Goal: Navigation & Orientation: Find specific page/section

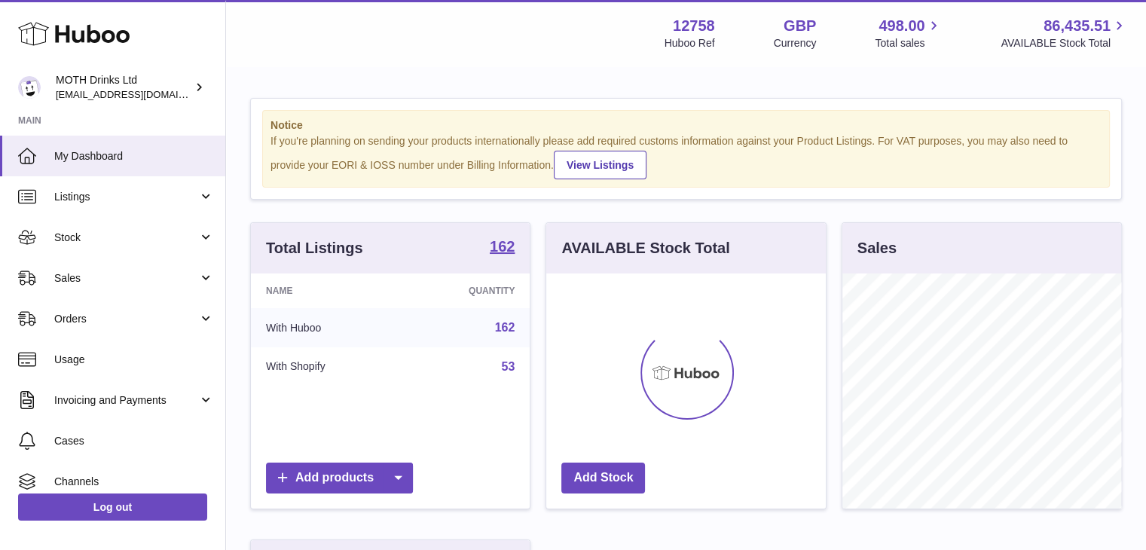
scroll to position [235, 279]
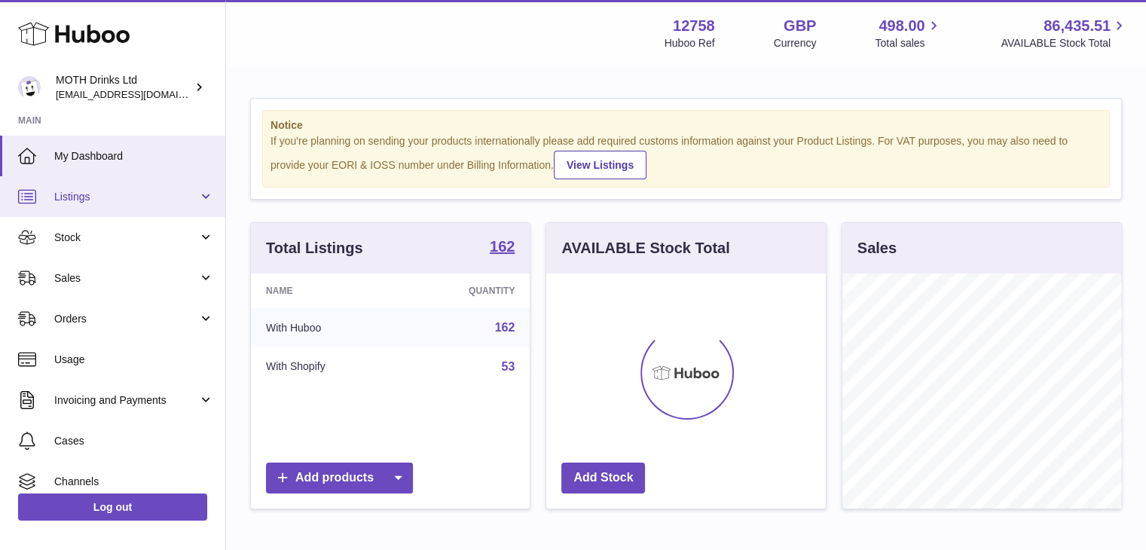
click at [180, 197] on span "Listings" at bounding box center [126, 197] width 144 height 14
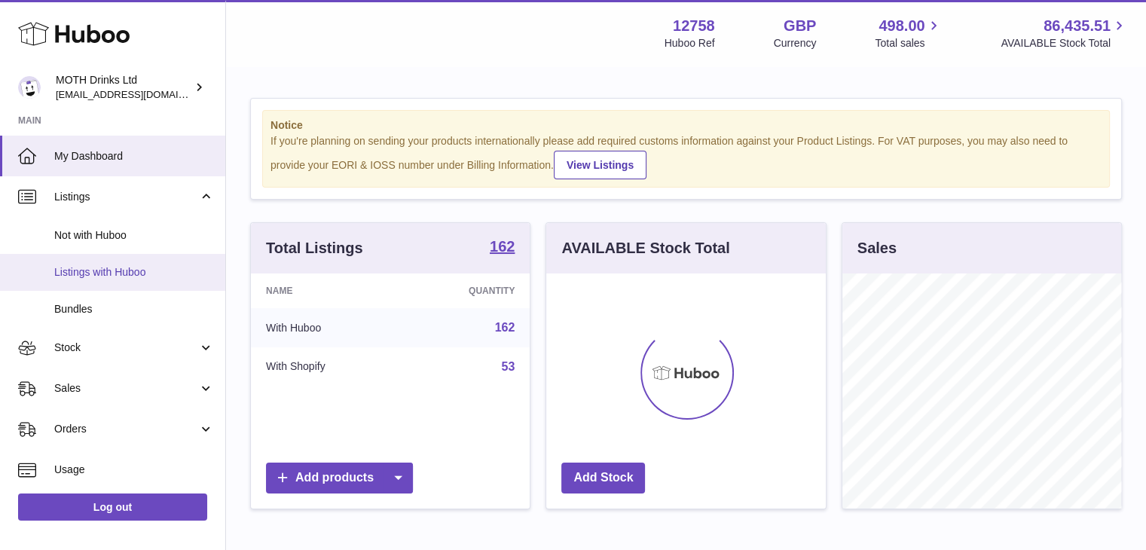
click at [169, 265] on span "Listings with Huboo" at bounding box center [134, 272] width 160 height 14
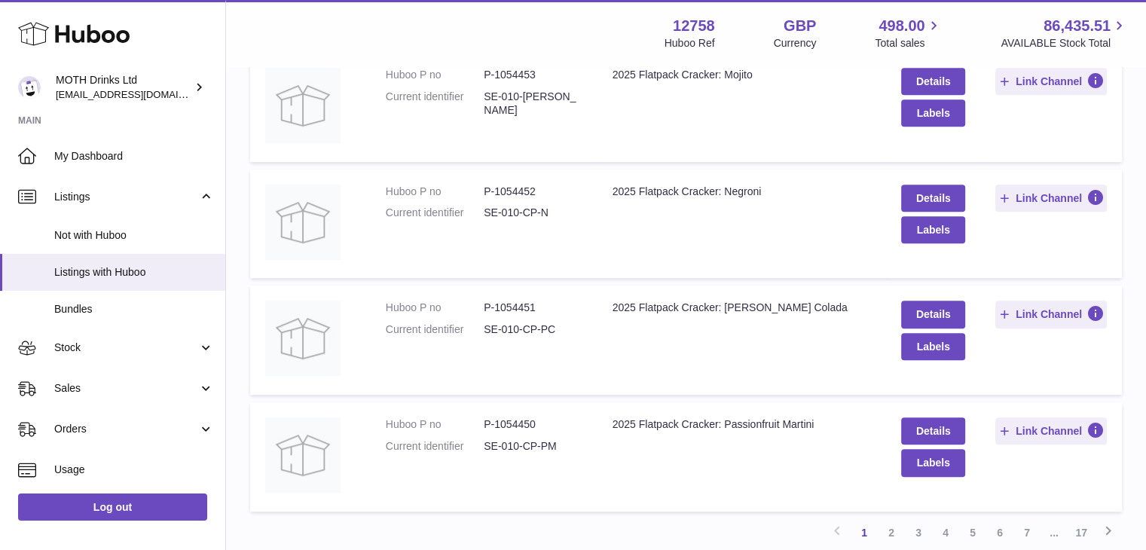
scroll to position [1041, 0]
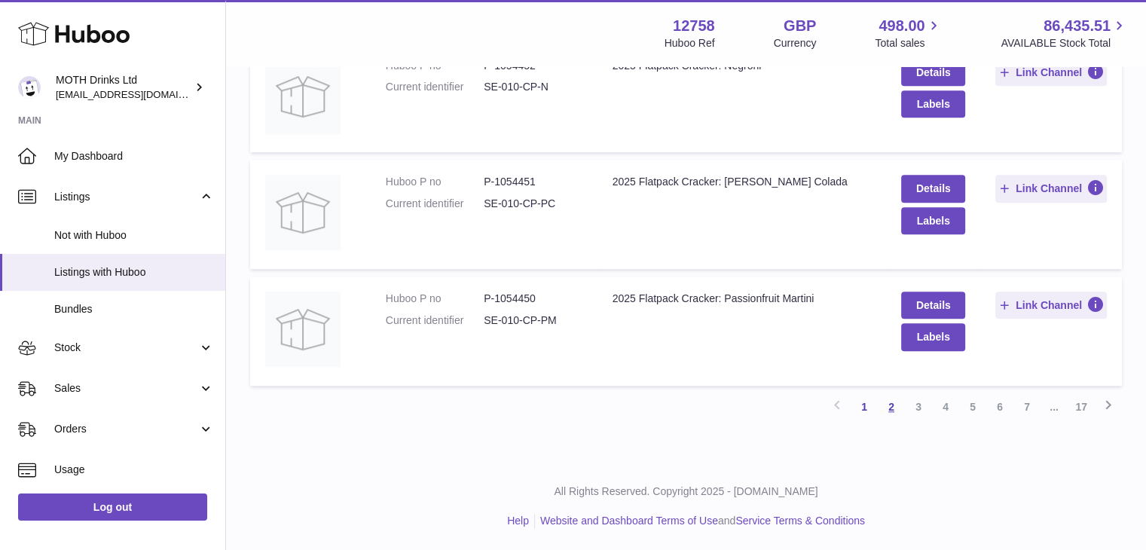
click at [889, 403] on link "2" at bounding box center [890, 406] width 27 height 27
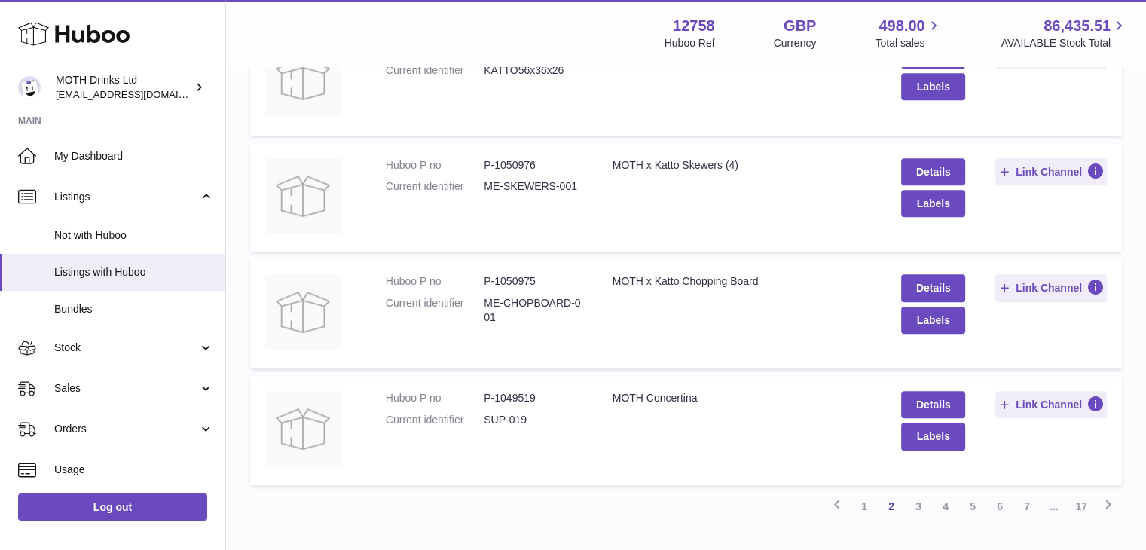
scroll to position [942, 0]
click at [913, 501] on link "3" at bounding box center [918, 505] width 27 height 27
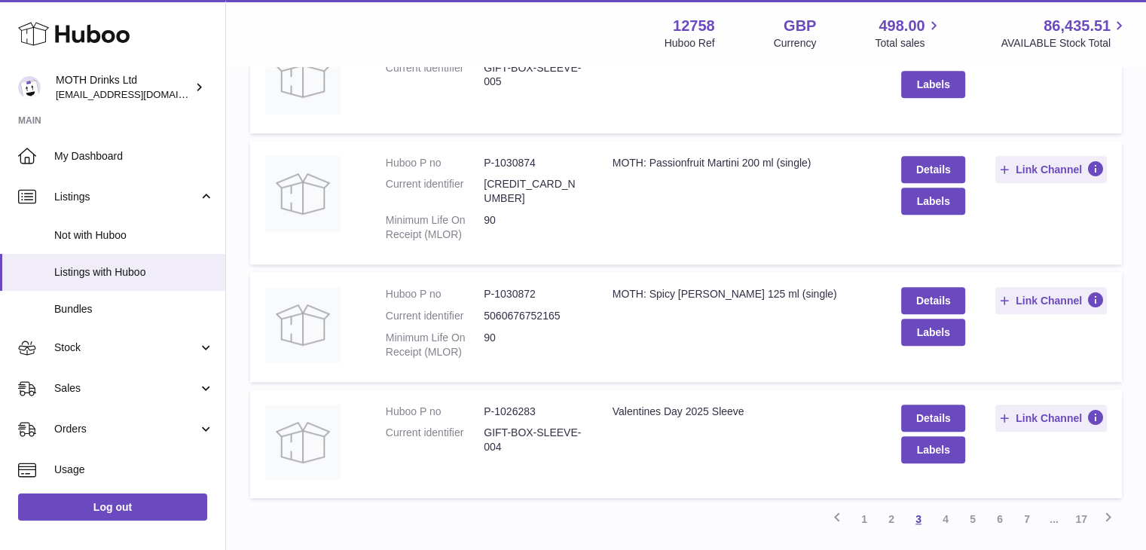
scroll to position [946, 0]
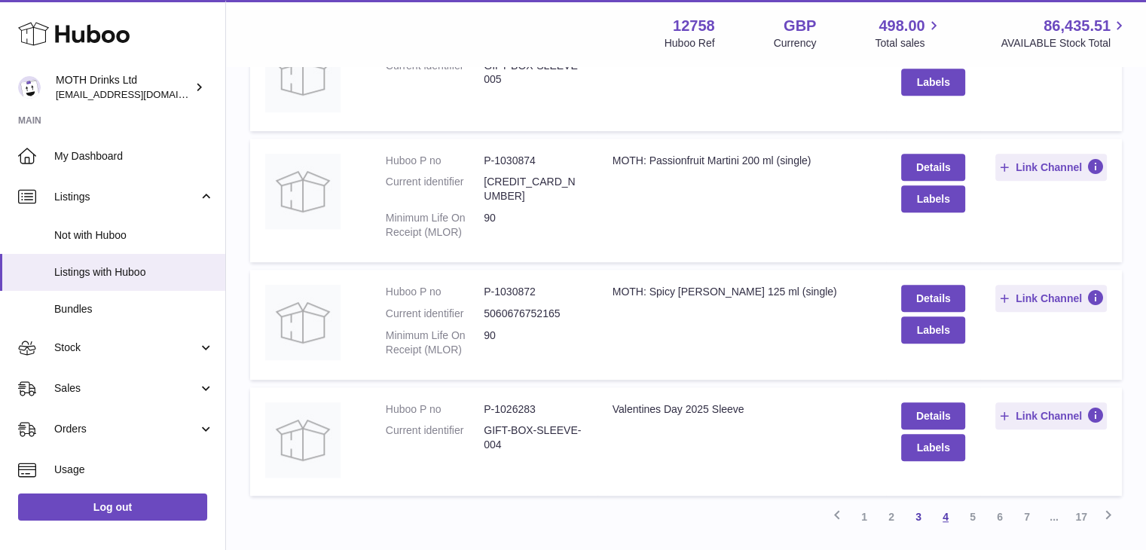
click at [942, 503] on link "4" at bounding box center [945, 516] width 27 height 27
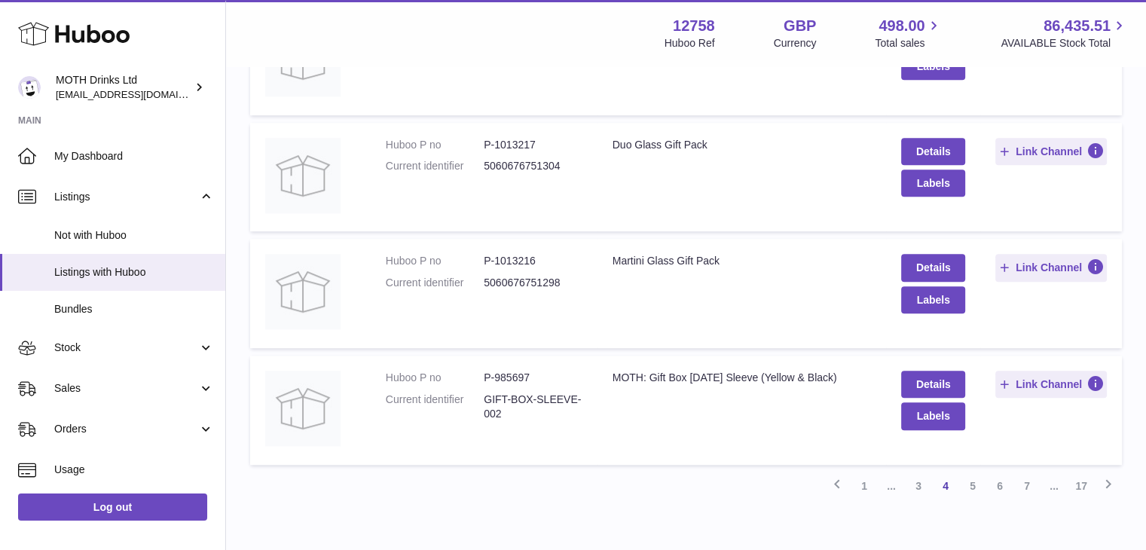
scroll to position [1041, 0]
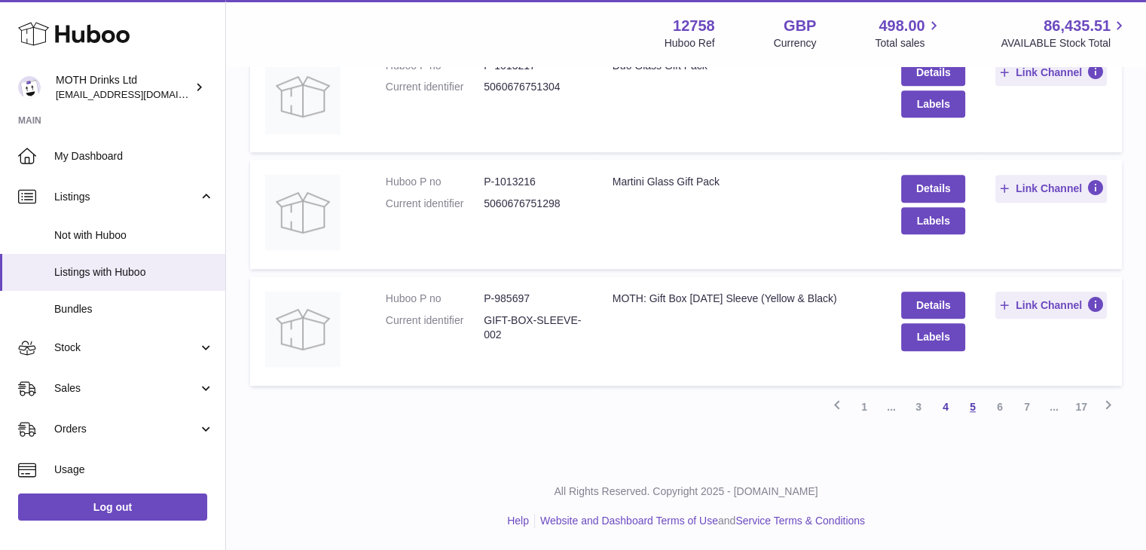
click at [972, 400] on link "5" at bounding box center [972, 406] width 27 height 27
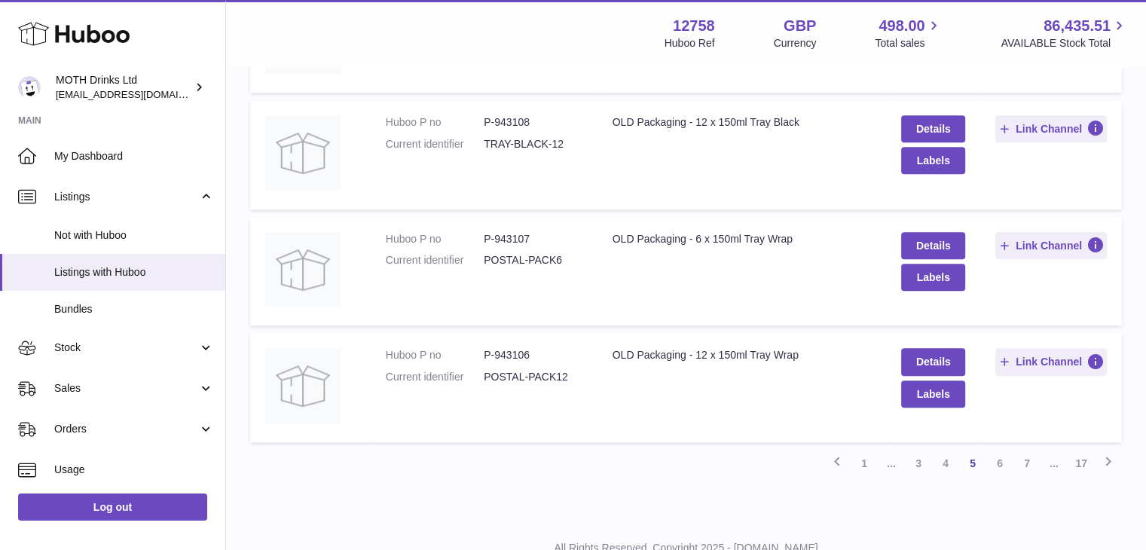
scroll to position [1196, 0]
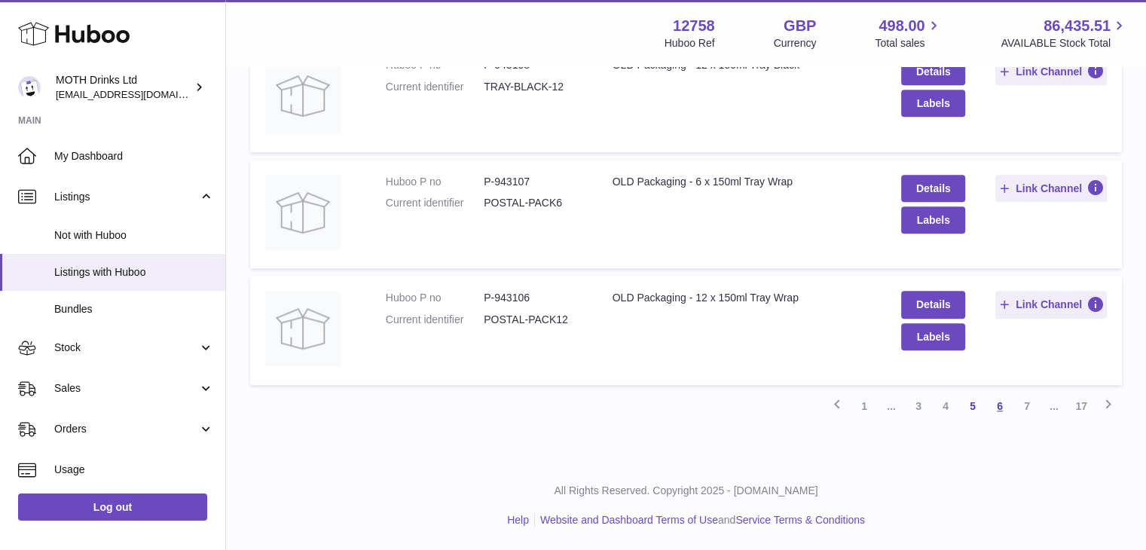
click at [996, 392] on link "6" at bounding box center [999, 405] width 27 height 27
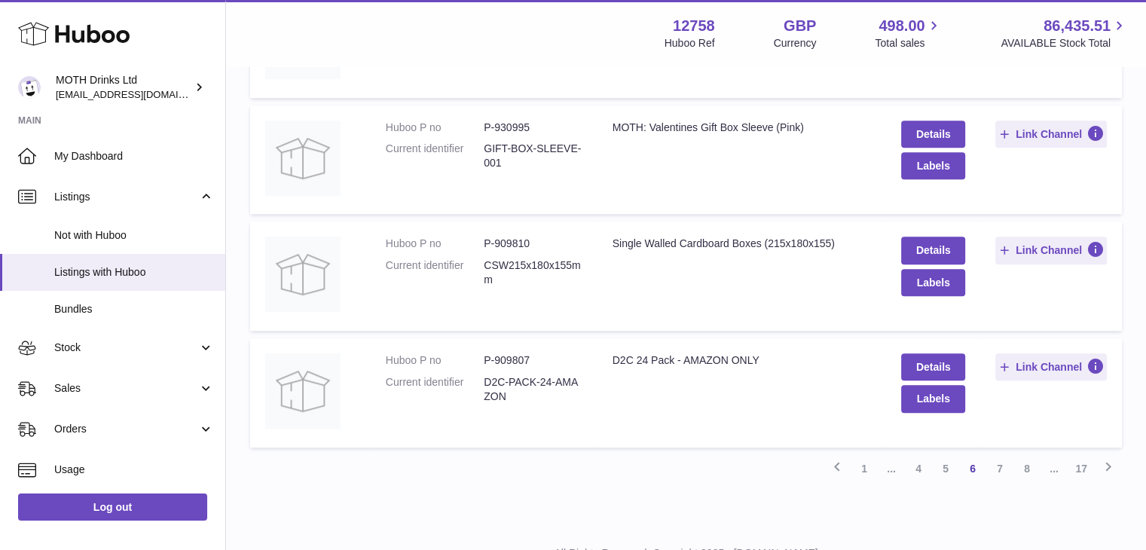
scroll to position [1041, 0]
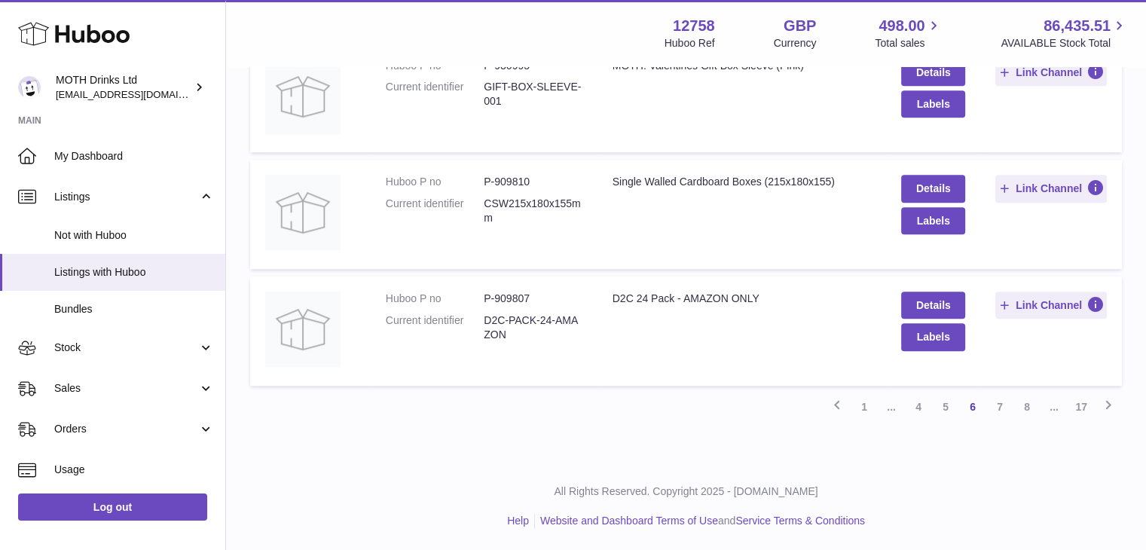
click at [997, 395] on link "7" at bounding box center [999, 406] width 27 height 27
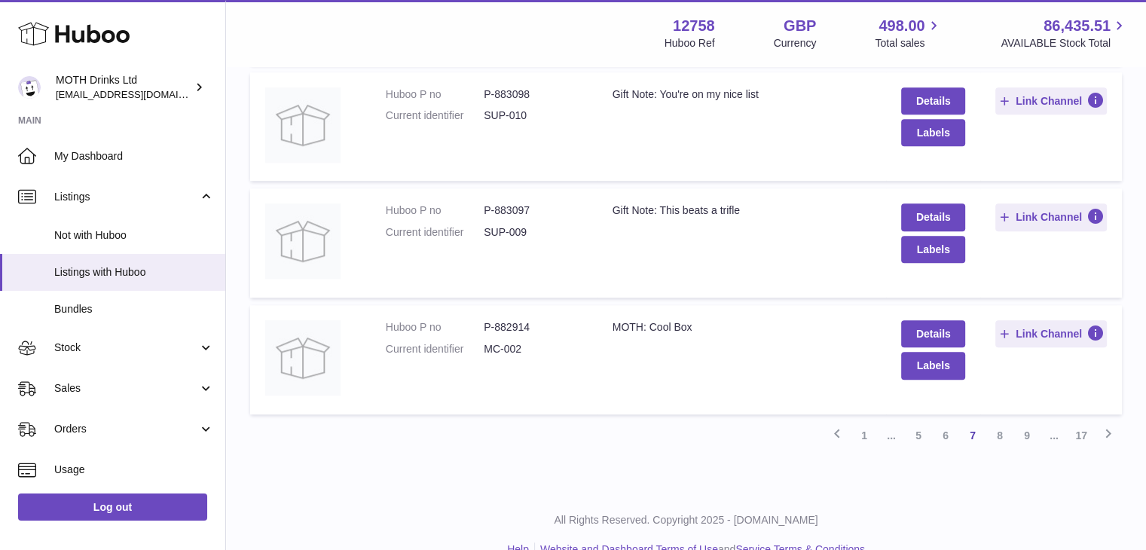
scroll to position [1041, 0]
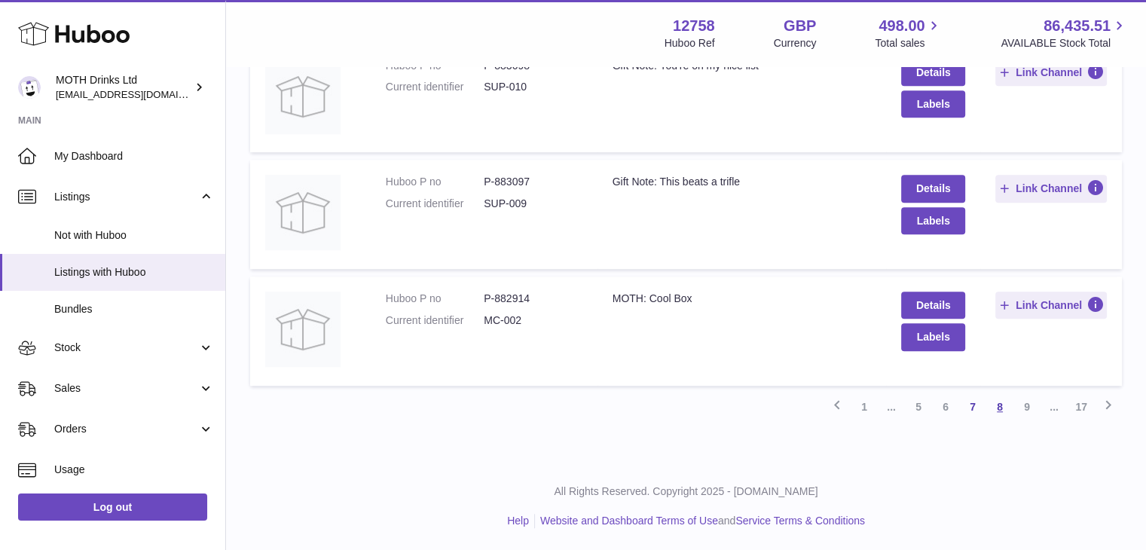
click at [996, 399] on link "8" at bounding box center [999, 406] width 27 height 27
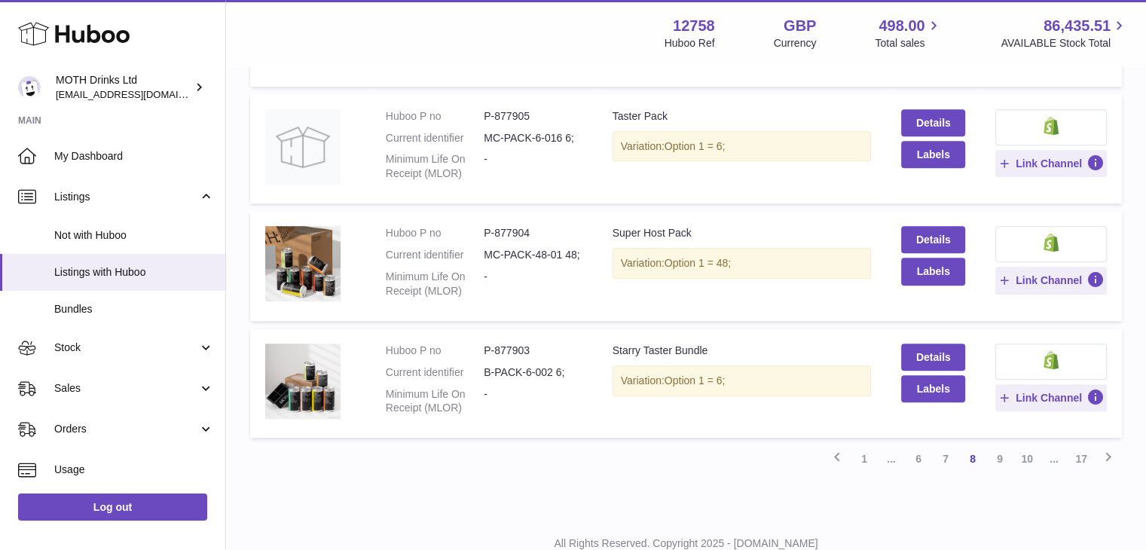
scroll to position [1021, 0]
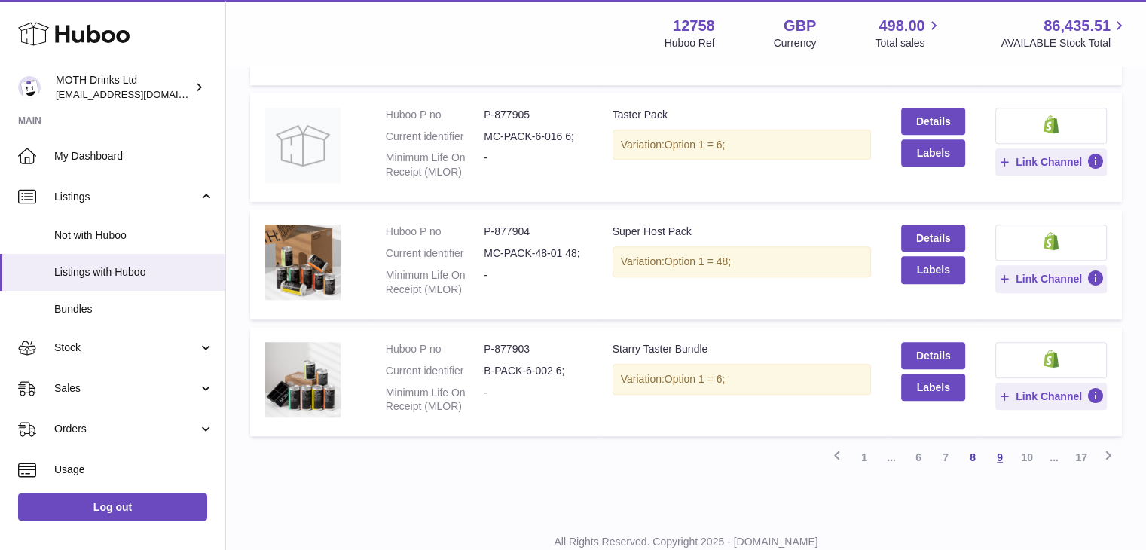
click at [998, 450] on link "9" at bounding box center [999, 457] width 27 height 27
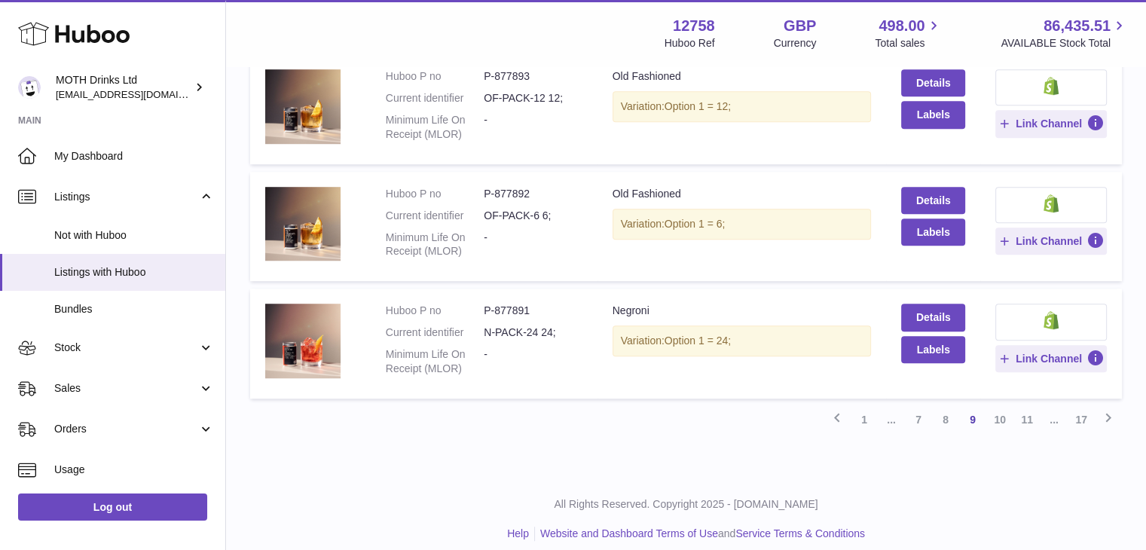
scroll to position [1043, 0]
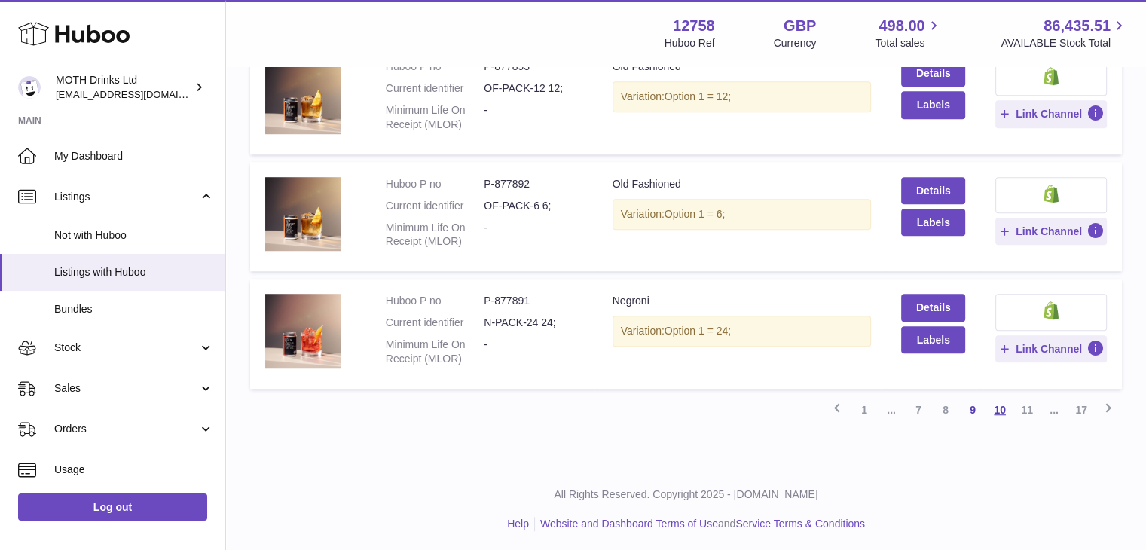
click at [1001, 398] on link "10" at bounding box center [999, 409] width 27 height 27
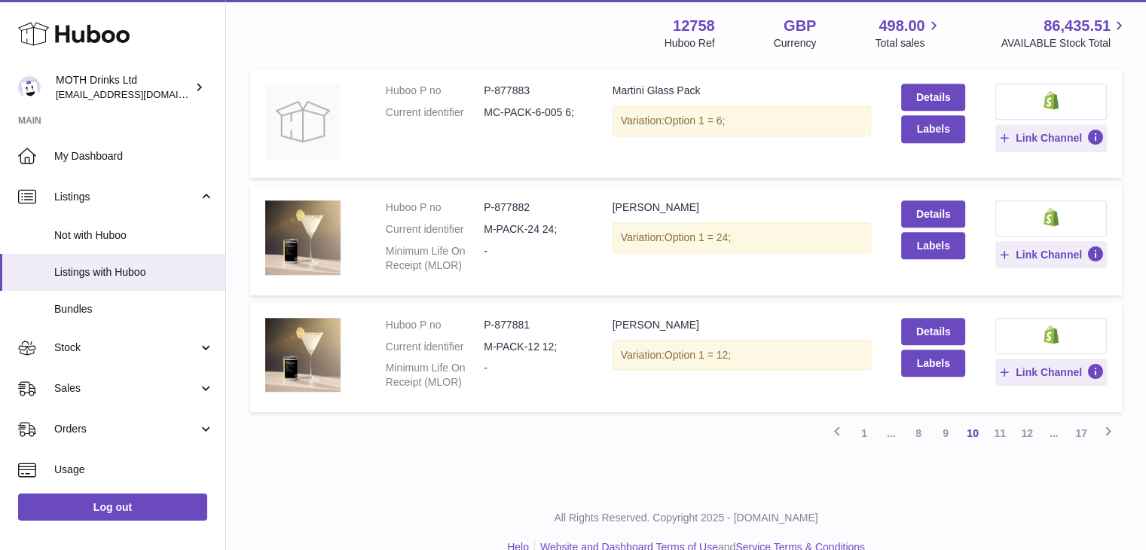
scroll to position [1043, 0]
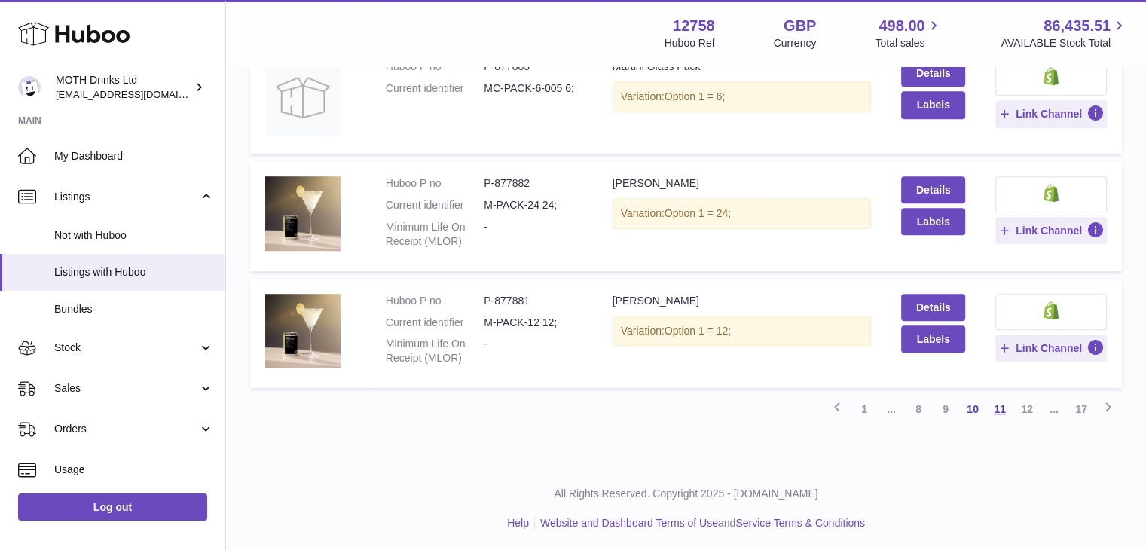
click at [1001, 399] on link "11" at bounding box center [999, 408] width 27 height 27
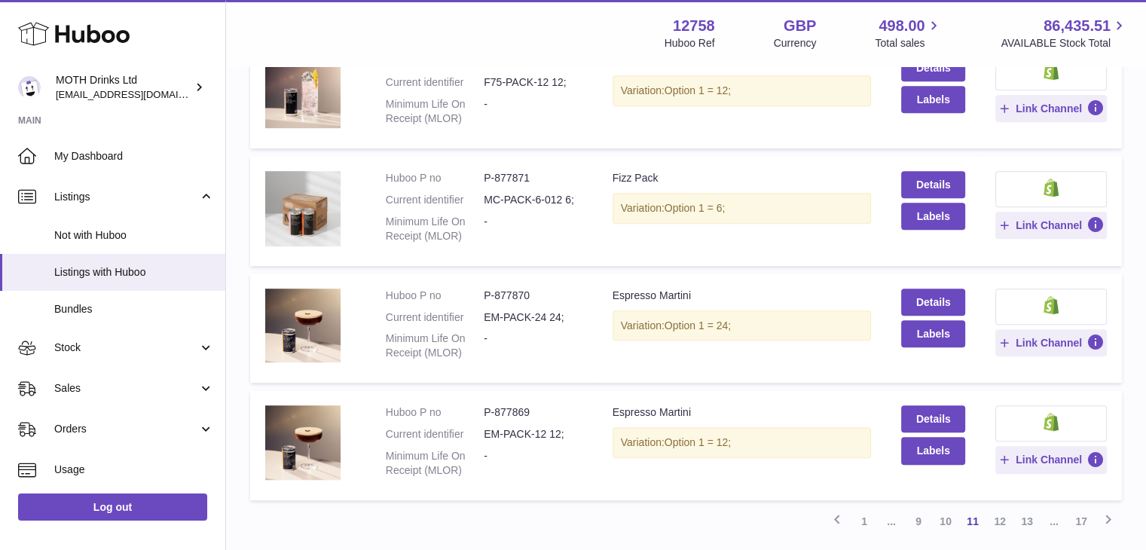
scroll to position [1057, 0]
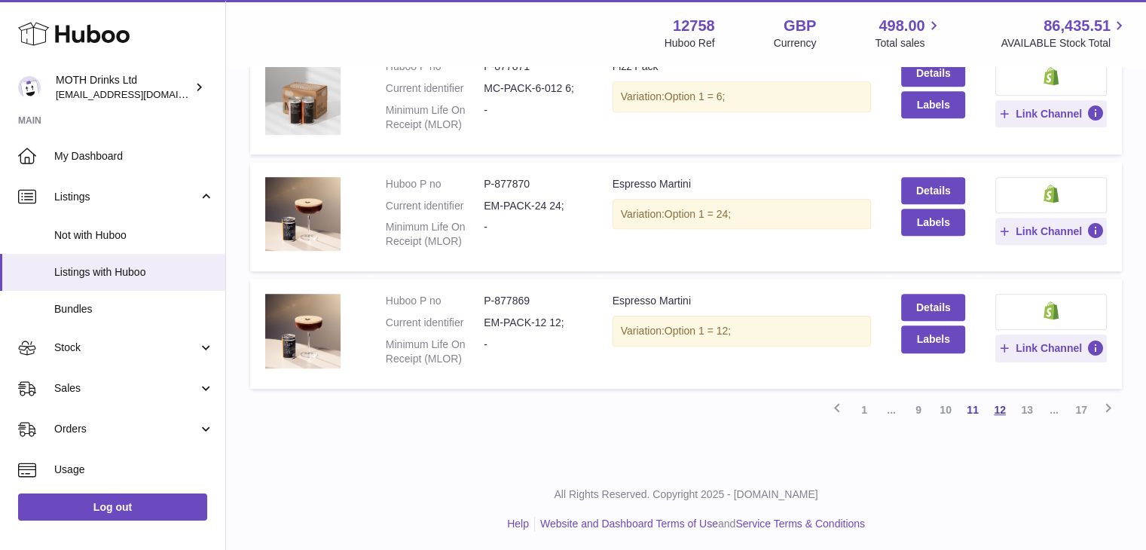
click at [994, 407] on link "12" at bounding box center [999, 409] width 27 height 27
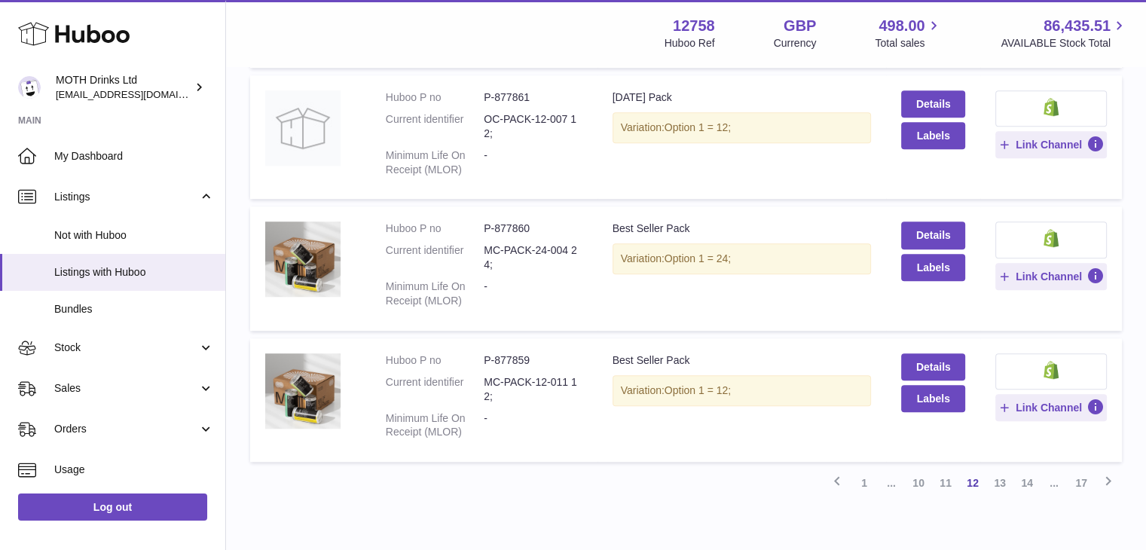
scroll to position [1115, 0]
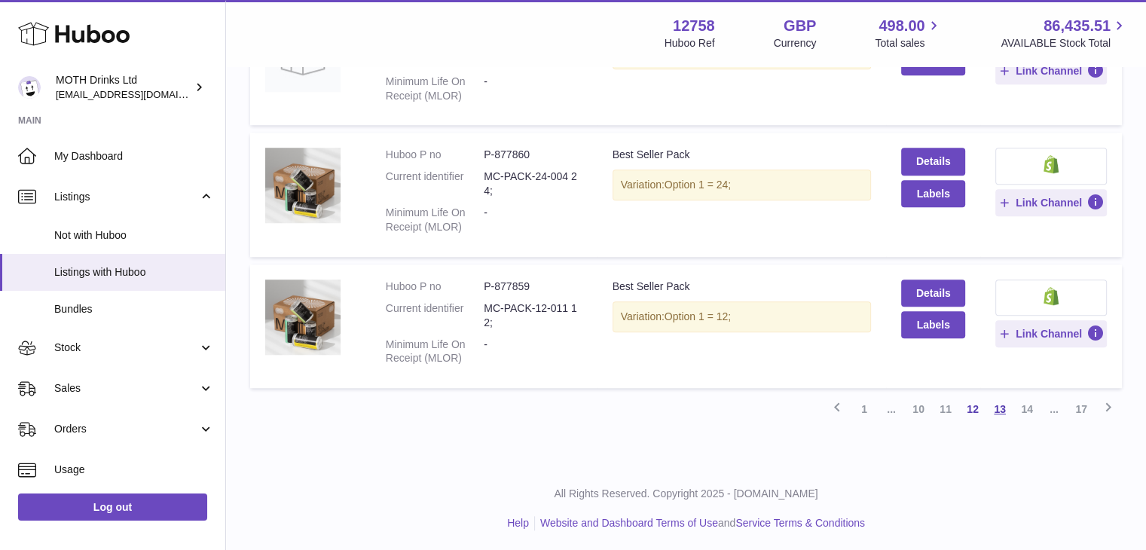
click at [996, 400] on link "13" at bounding box center [999, 408] width 27 height 27
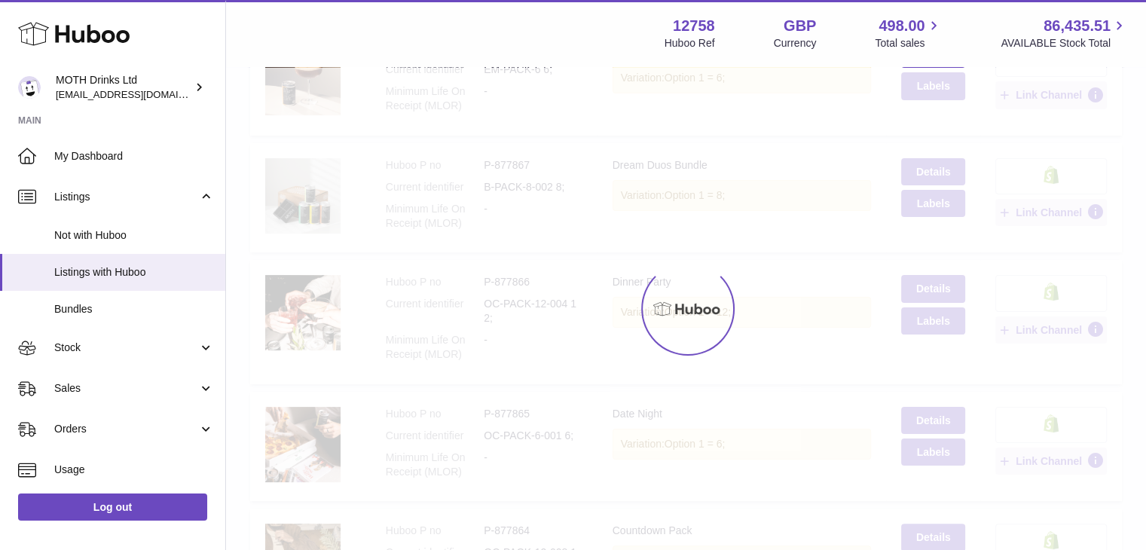
scroll to position [68, 0]
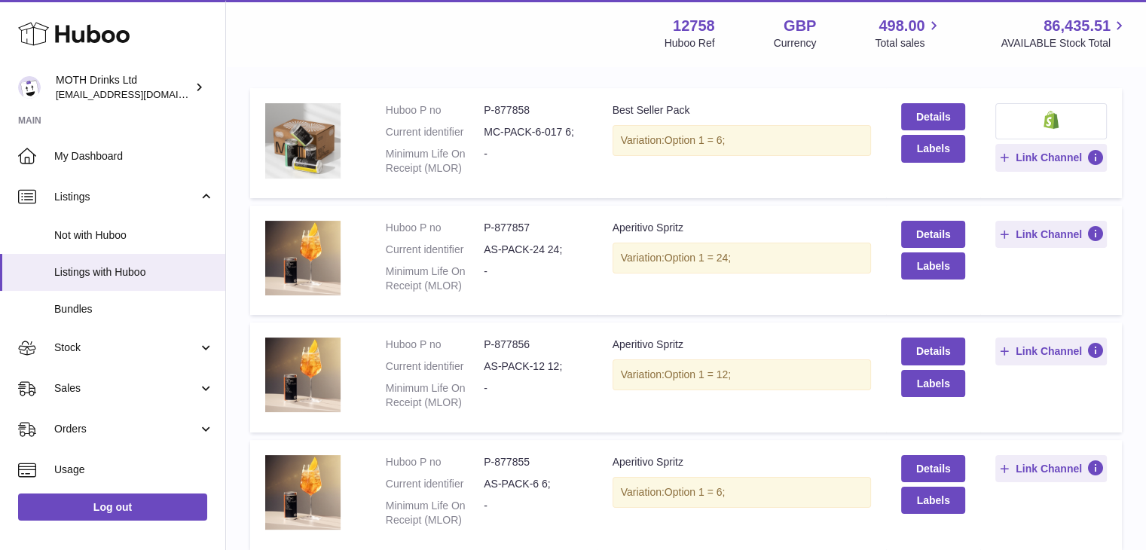
click at [882, 234] on td "Title Aperitivo Spritz Variation: Option 1 = 24;" at bounding box center [741, 261] width 289 height 110
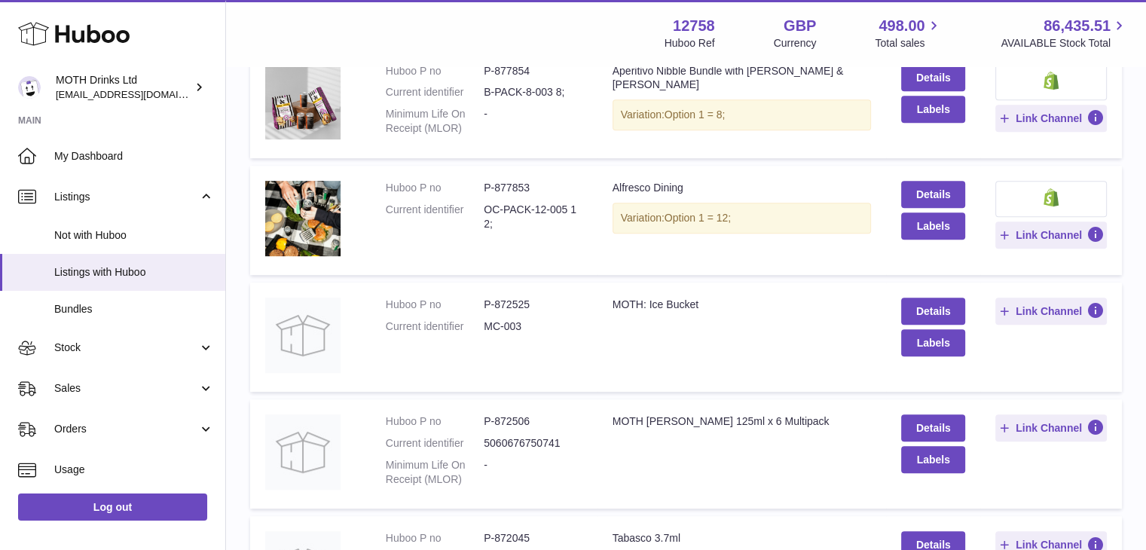
scroll to position [689, 0]
